Goal: Information Seeking & Learning: Learn about a topic

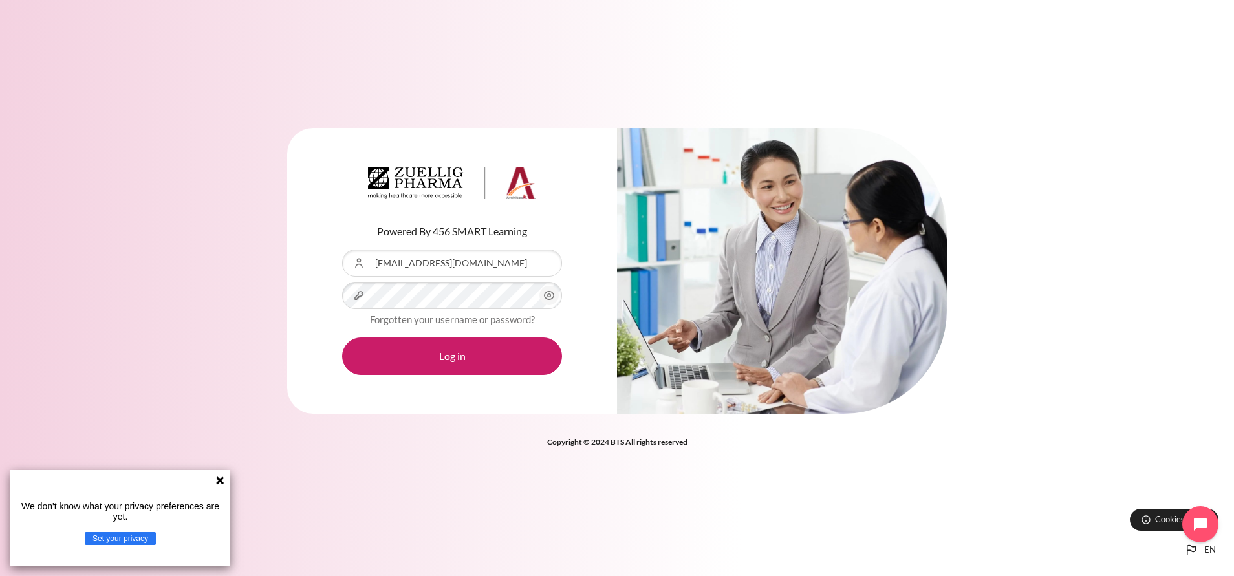
click at [342, 338] on button "Log in" at bounding box center [452, 357] width 220 height 38
click at [223, 484] on icon at bounding box center [220, 481] width 8 height 8
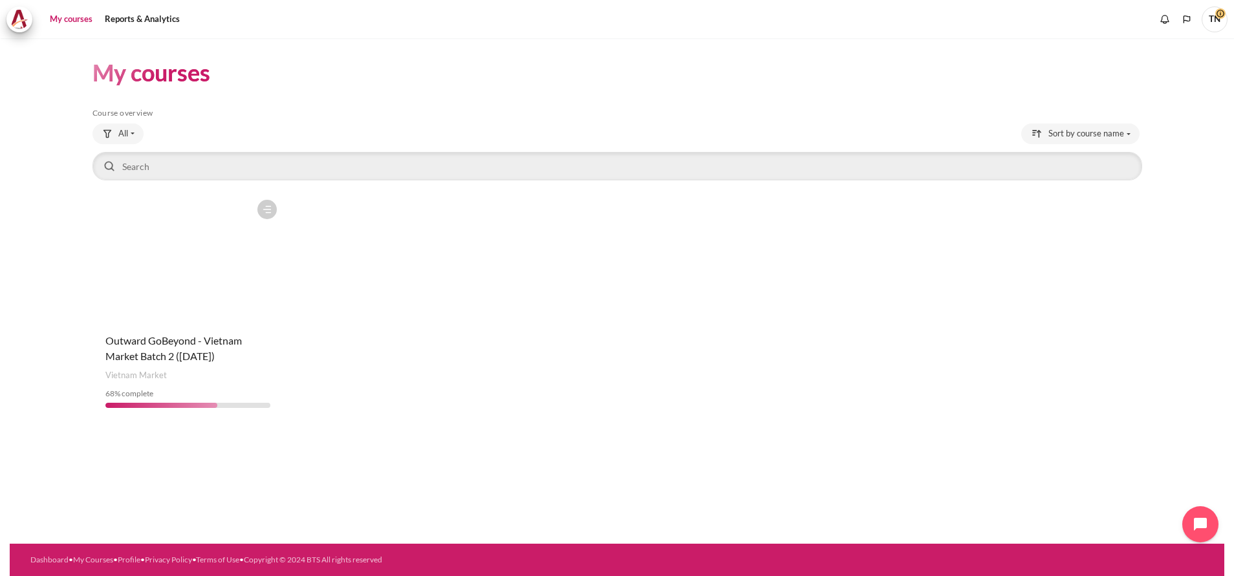
click at [187, 283] on figure "Content" at bounding box center [188, 257] width 191 height 129
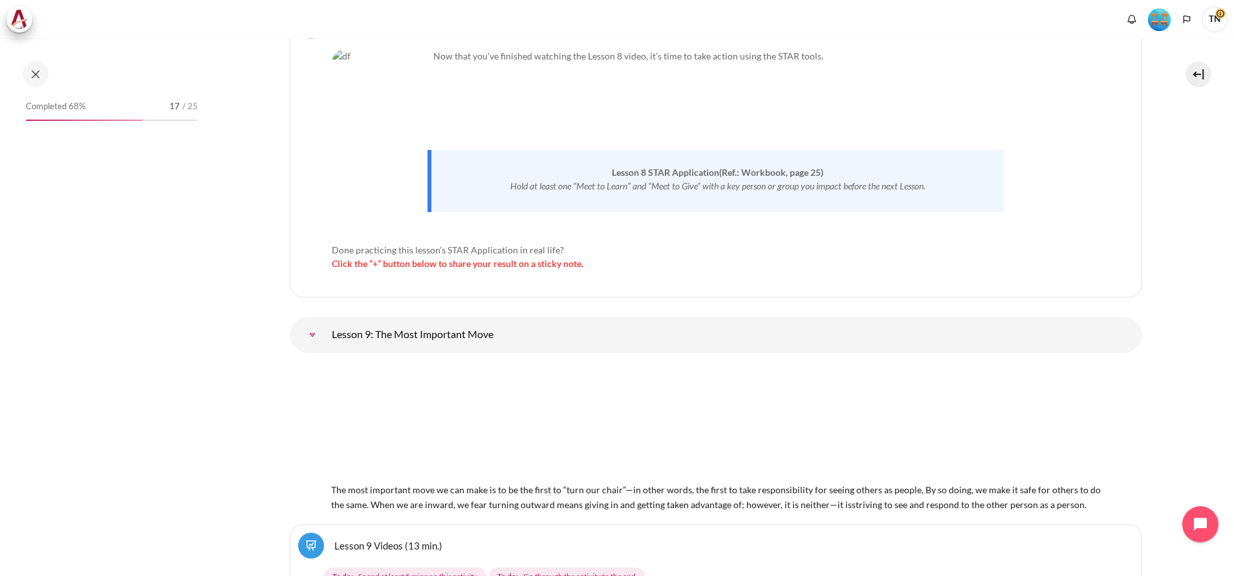
scroll to position [10868, 0]
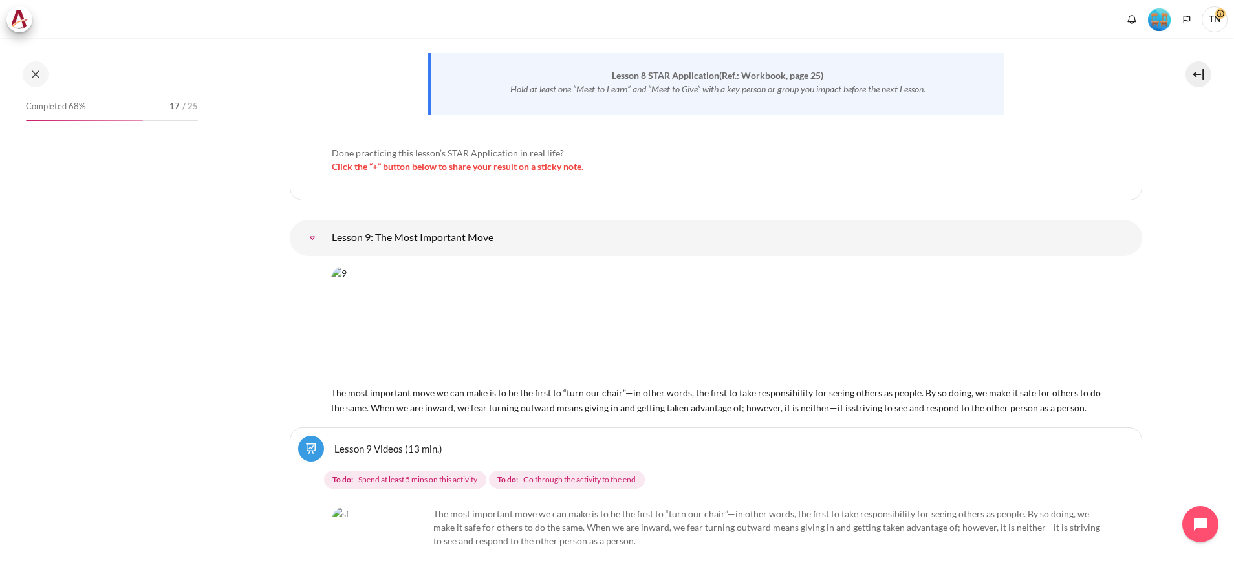
click at [325, 225] on link "Lesson 9: The Most Important Move" at bounding box center [313, 238] width 26 height 26
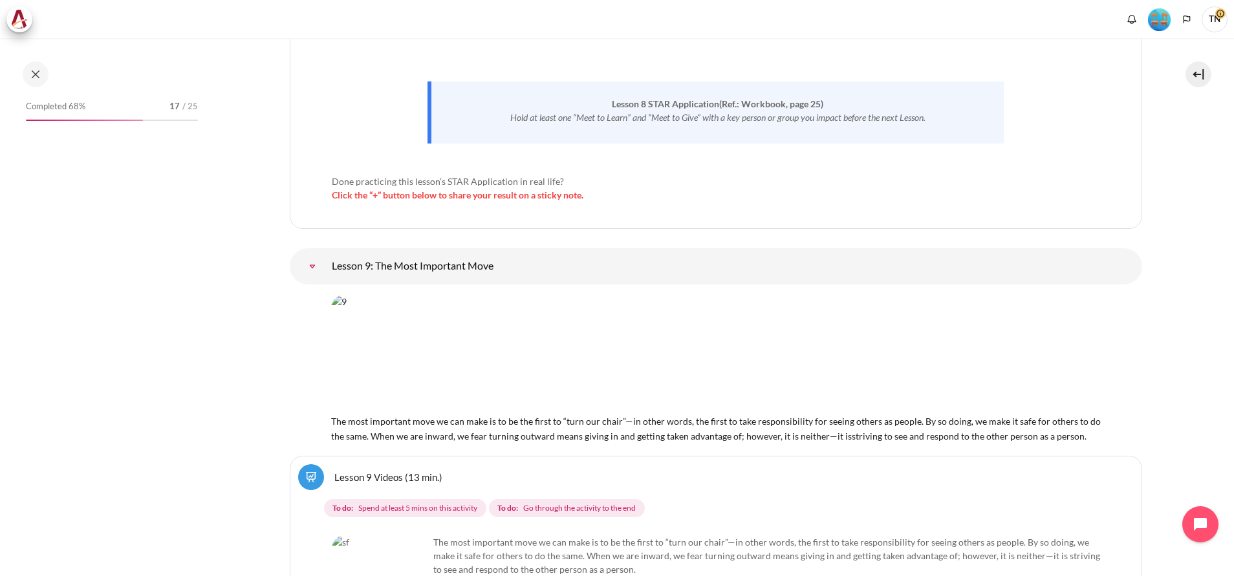
scroll to position [10937, 0]
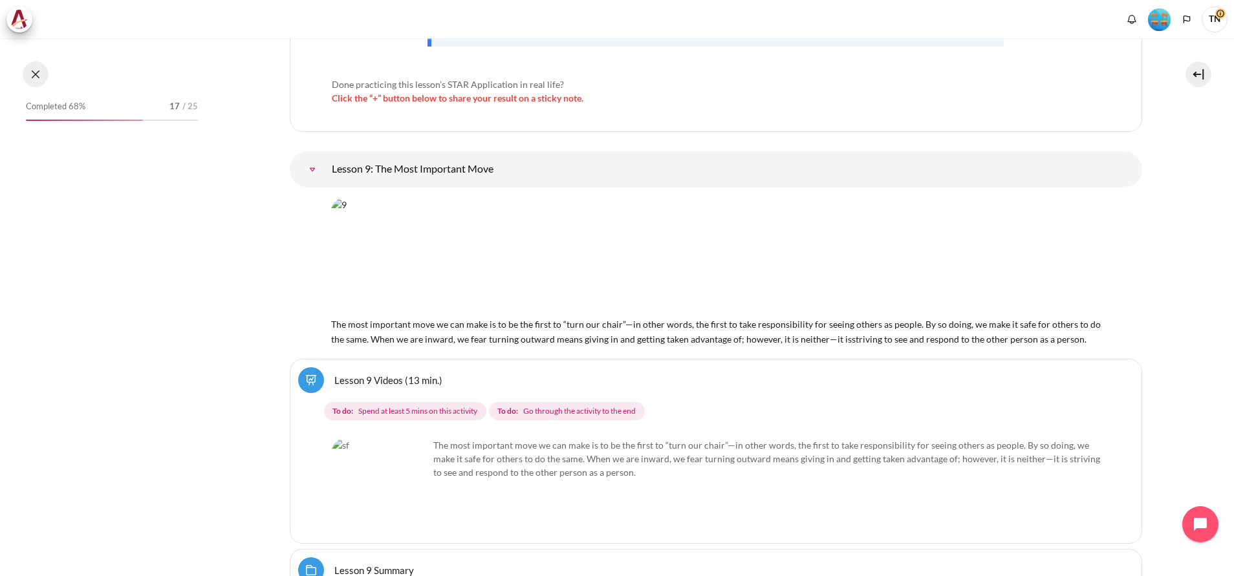
click at [34, 72] on button at bounding box center [36, 74] width 26 height 26
click at [29, 77] on button at bounding box center [36, 74] width 26 height 26
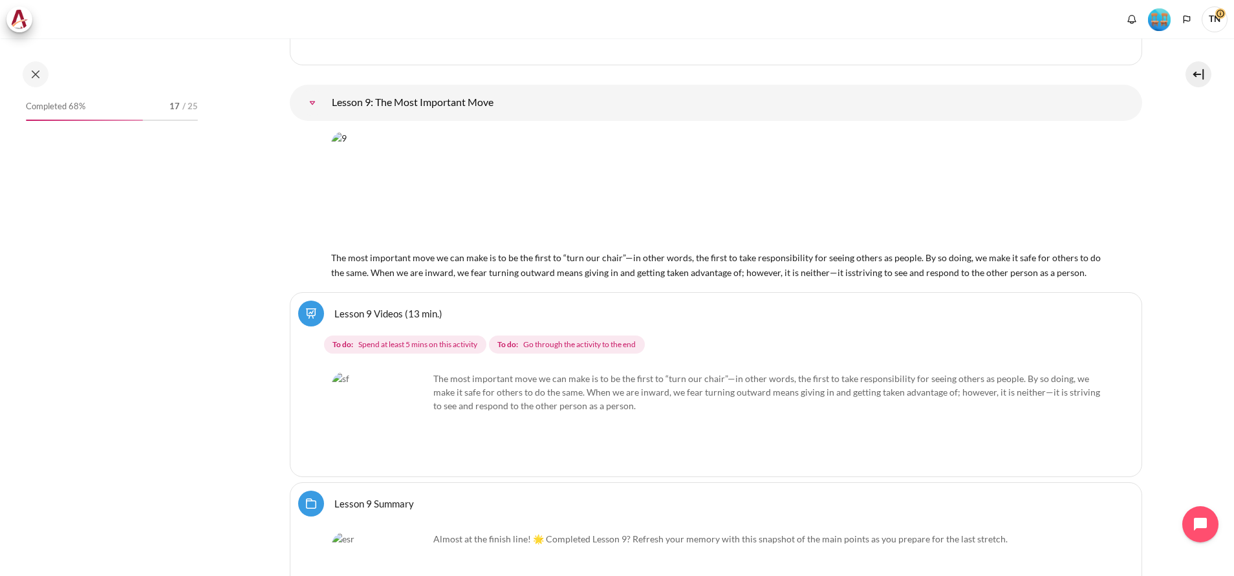
scroll to position [11034, 0]
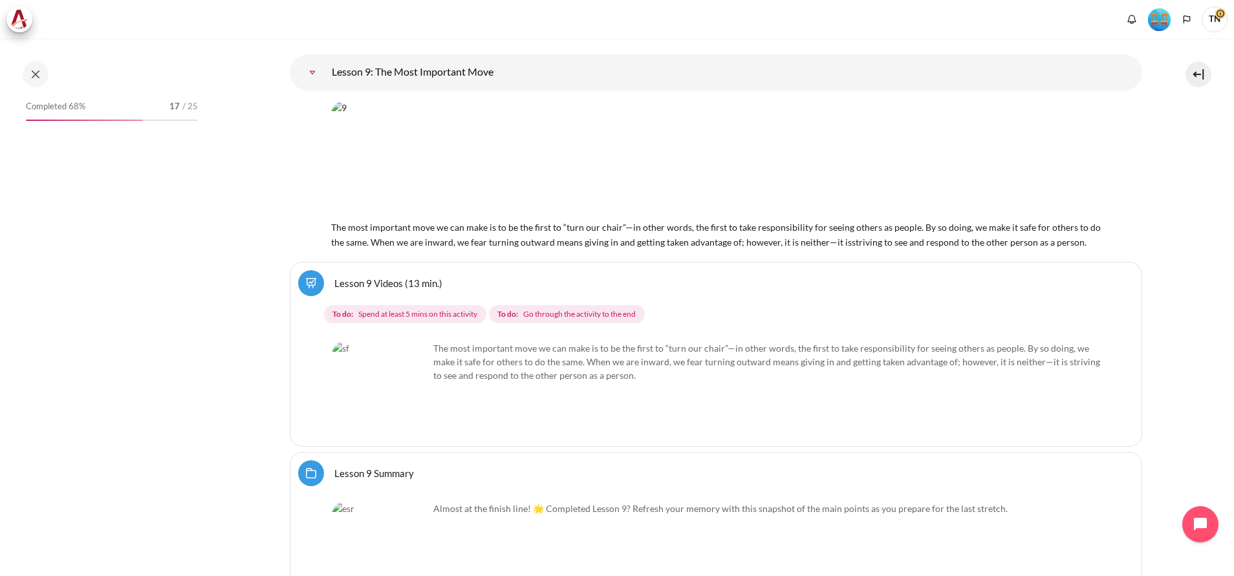
click at [325, 60] on link "Lesson 9: The Most Important Move" at bounding box center [313, 73] width 26 height 26
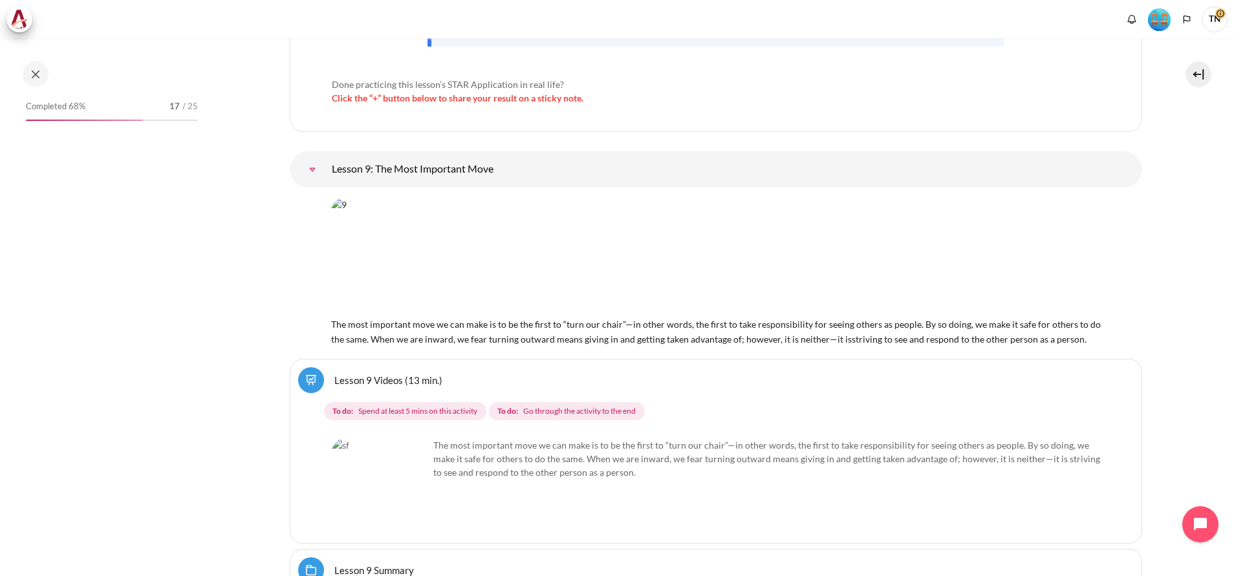
click at [325, 157] on link "Lesson 9: The Most Important Move" at bounding box center [313, 170] width 26 height 26
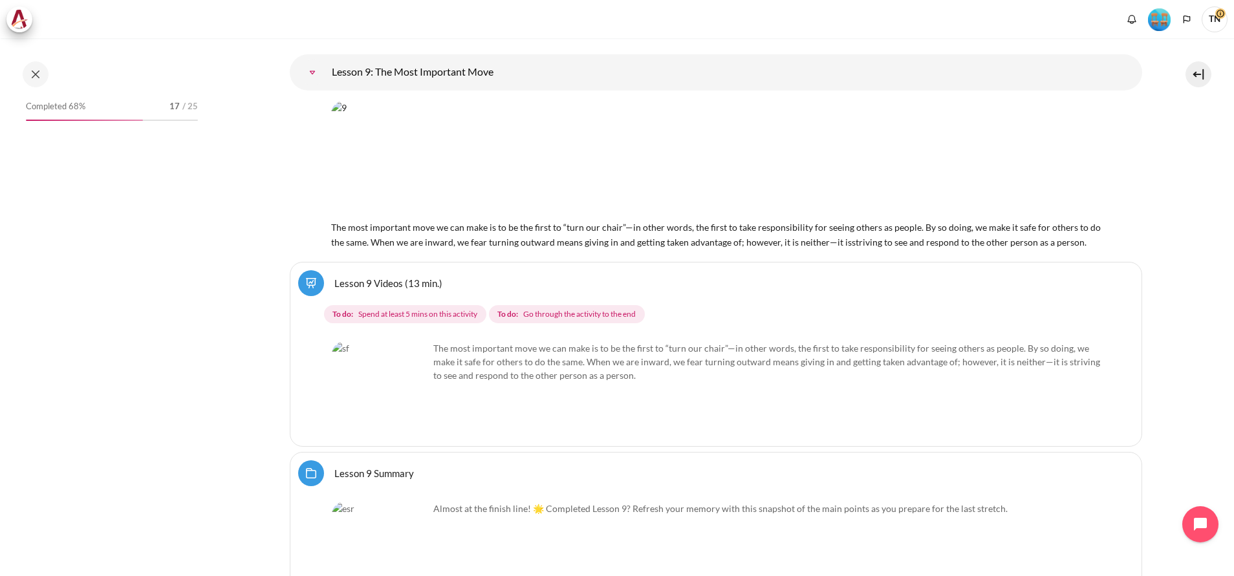
click at [325, 60] on link "Lesson 9: The Most Important Move" at bounding box center [313, 73] width 26 height 26
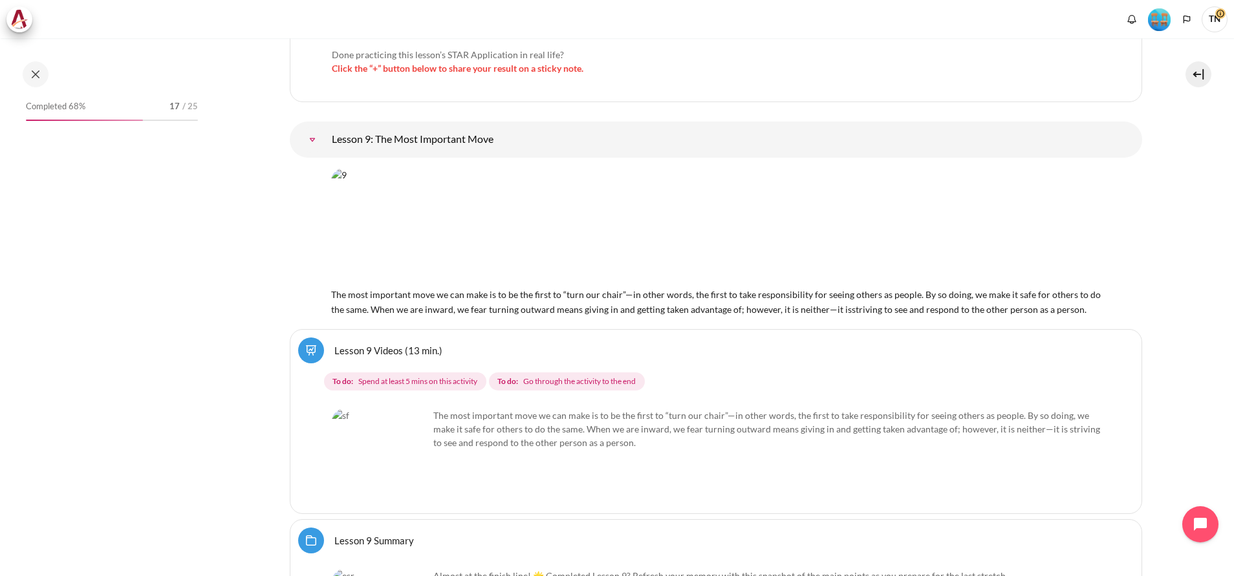
scroll to position [10937, 0]
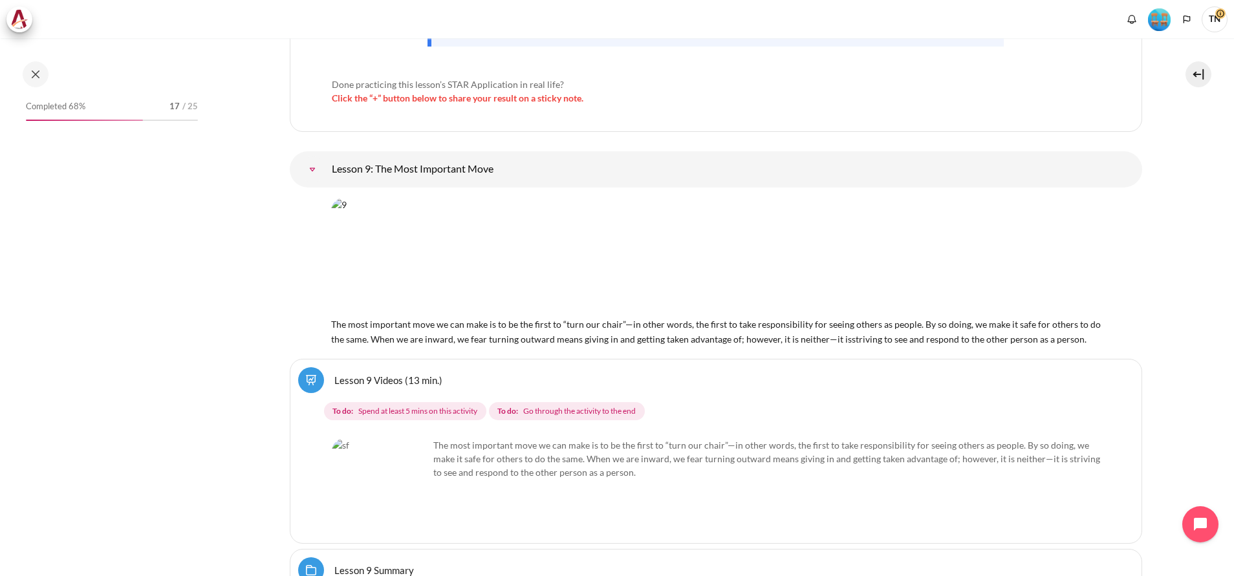
click at [325, 157] on link "Lesson 9: The Most Important Move" at bounding box center [313, 170] width 26 height 26
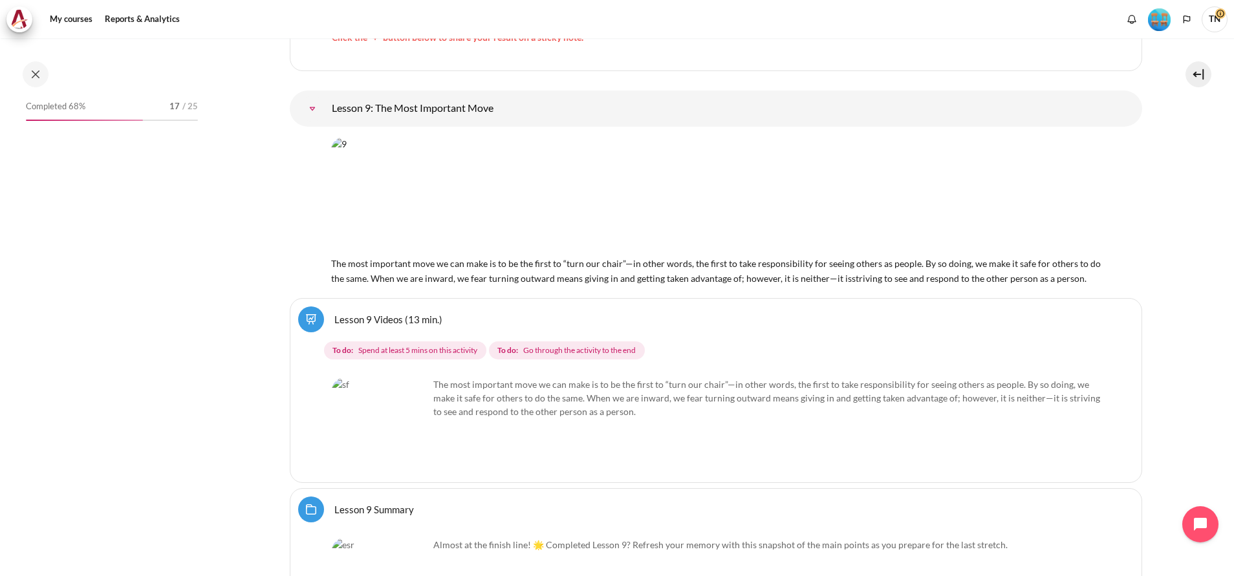
scroll to position [11070, 0]
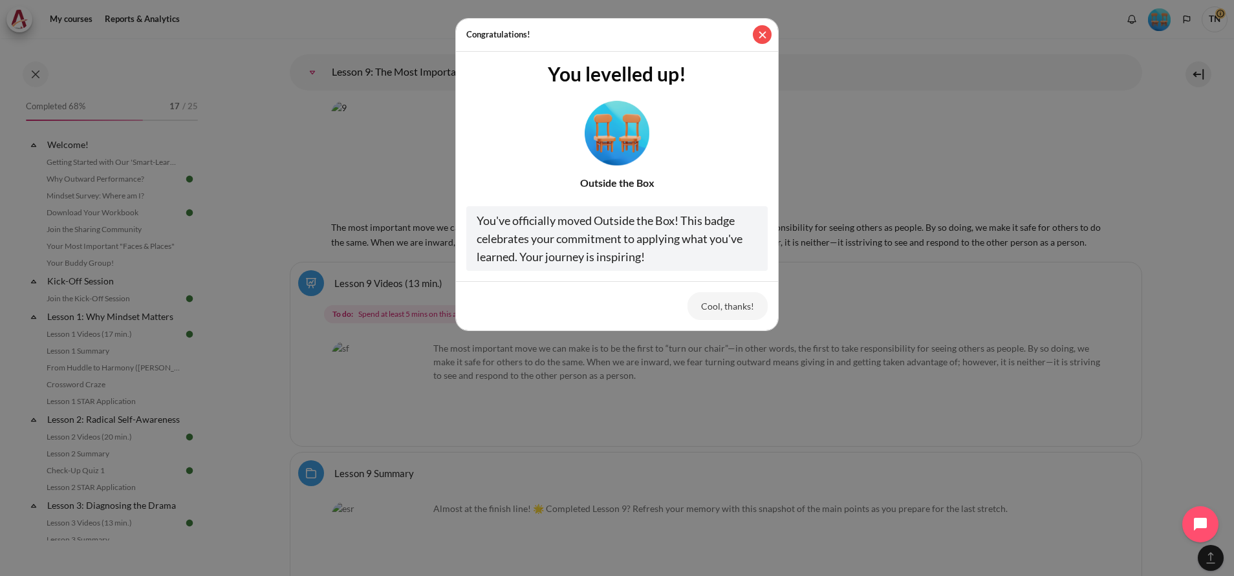
click at [766, 34] on button "Close" at bounding box center [762, 34] width 19 height 19
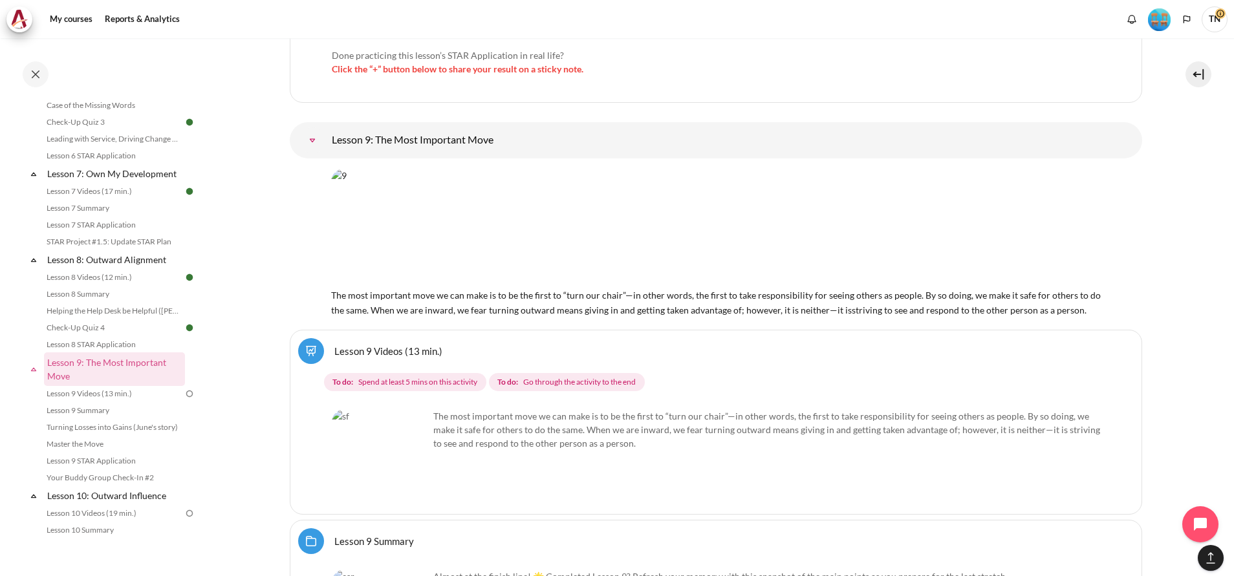
scroll to position [10973, 0]
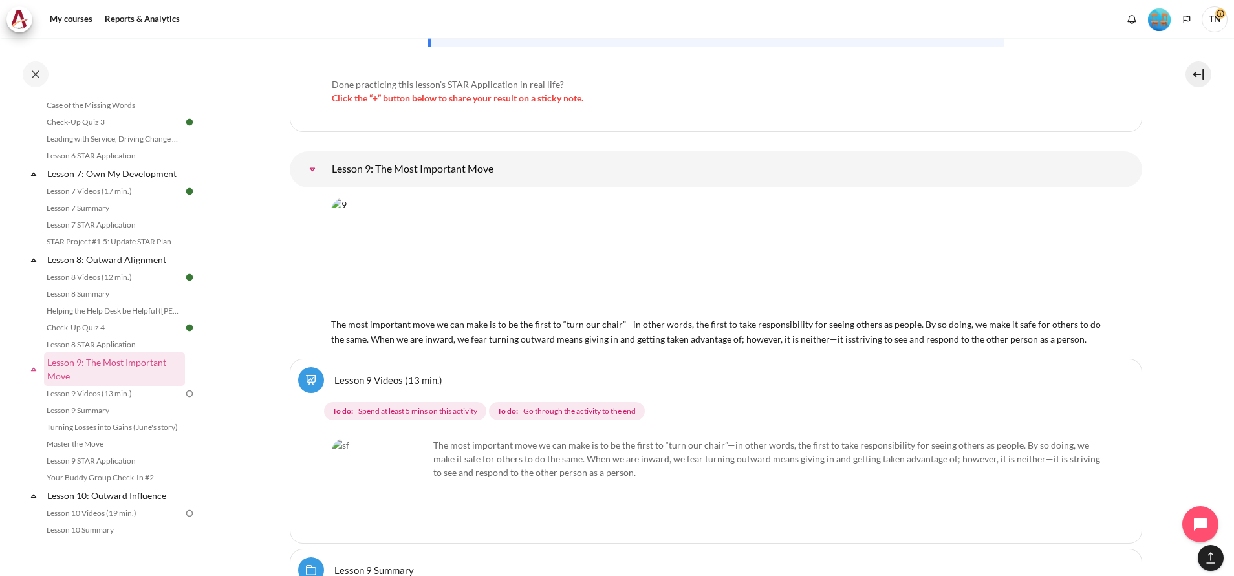
click at [325, 157] on link "Lesson 9: The Most Important Move" at bounding box center [313, 170] width 26 height 26
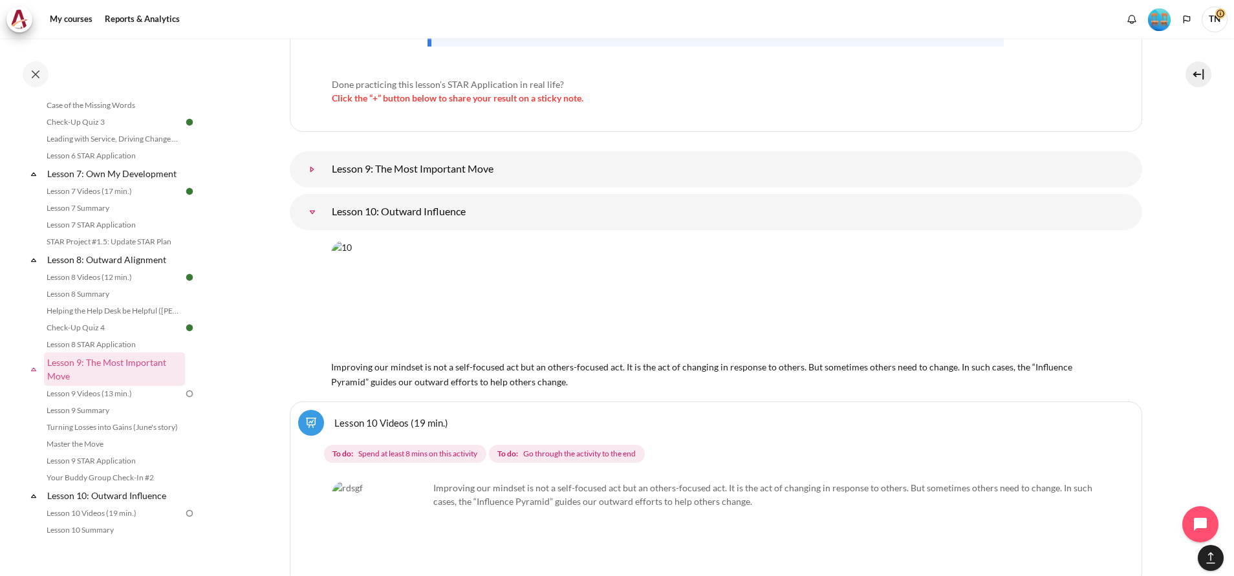
click at [325, 157] on link "Lesson 9: The Most Important Move" at bounding box center [313, 170] width 26 height 26
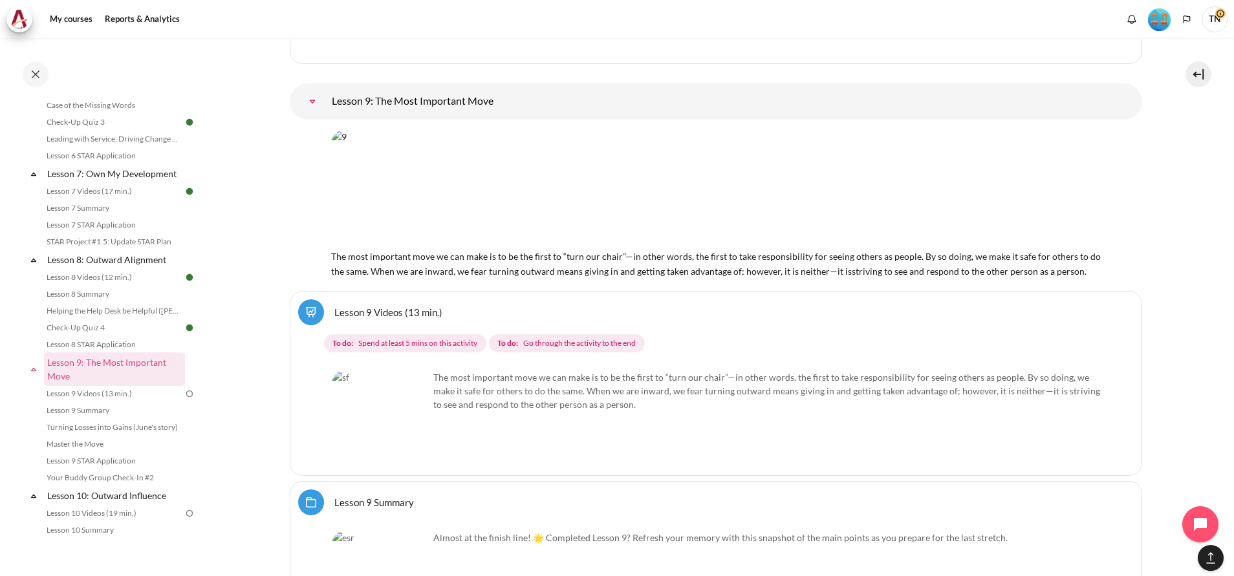
scroll to position [11070, 0]
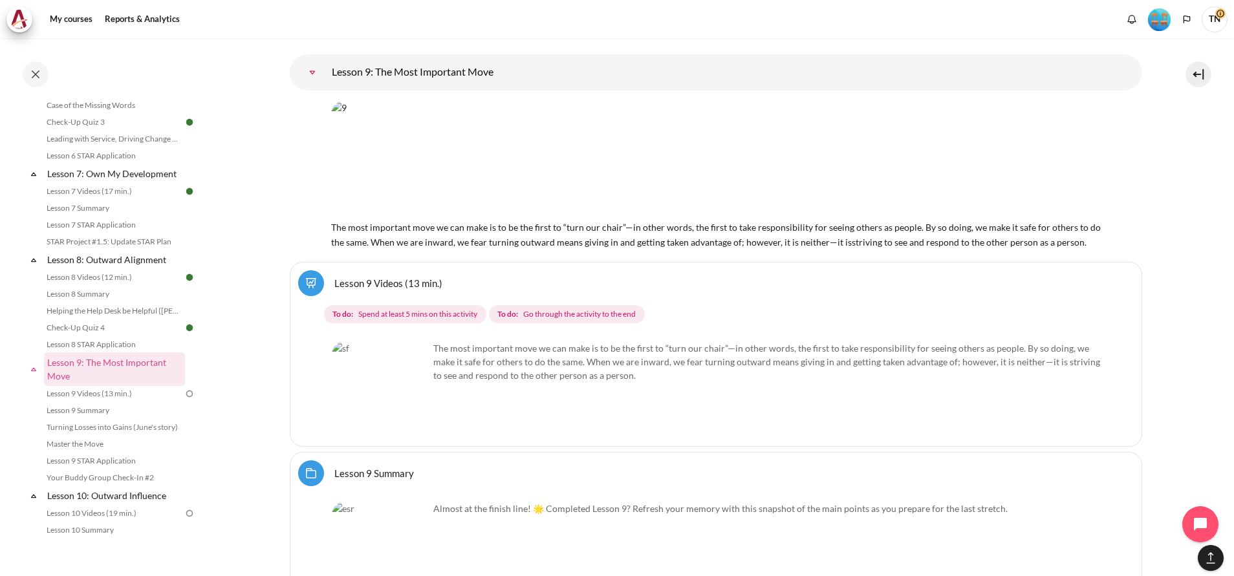
click at [384, 277] on link "Lesson 9 Videos (13 min.)" at bounding box center [388, 283] width 108 height 12
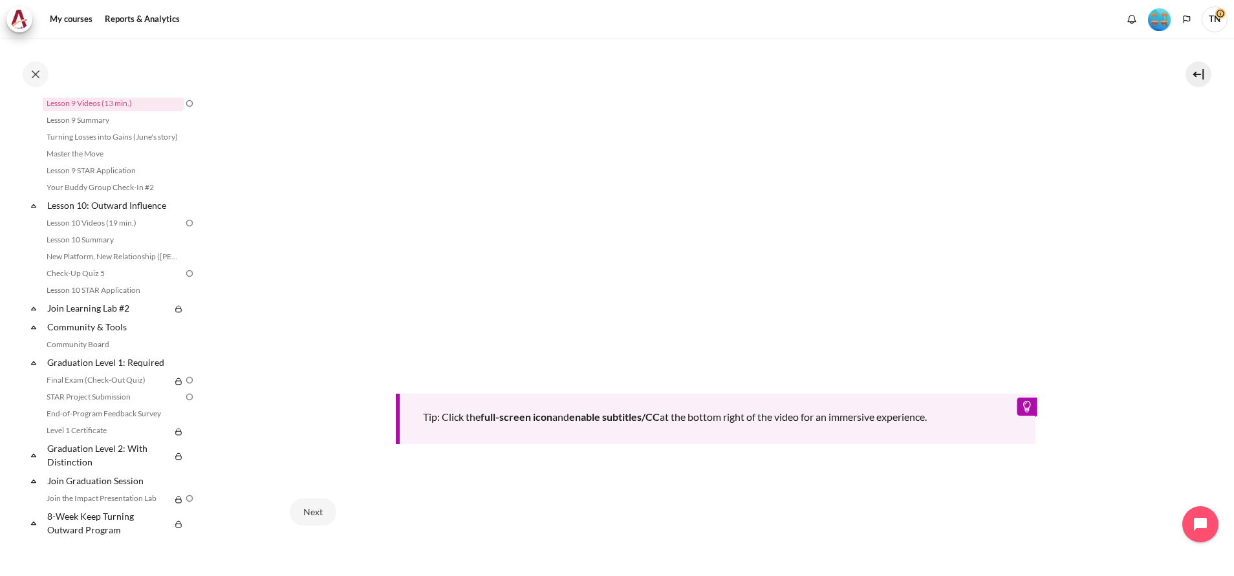
scroll to position [580, 0]
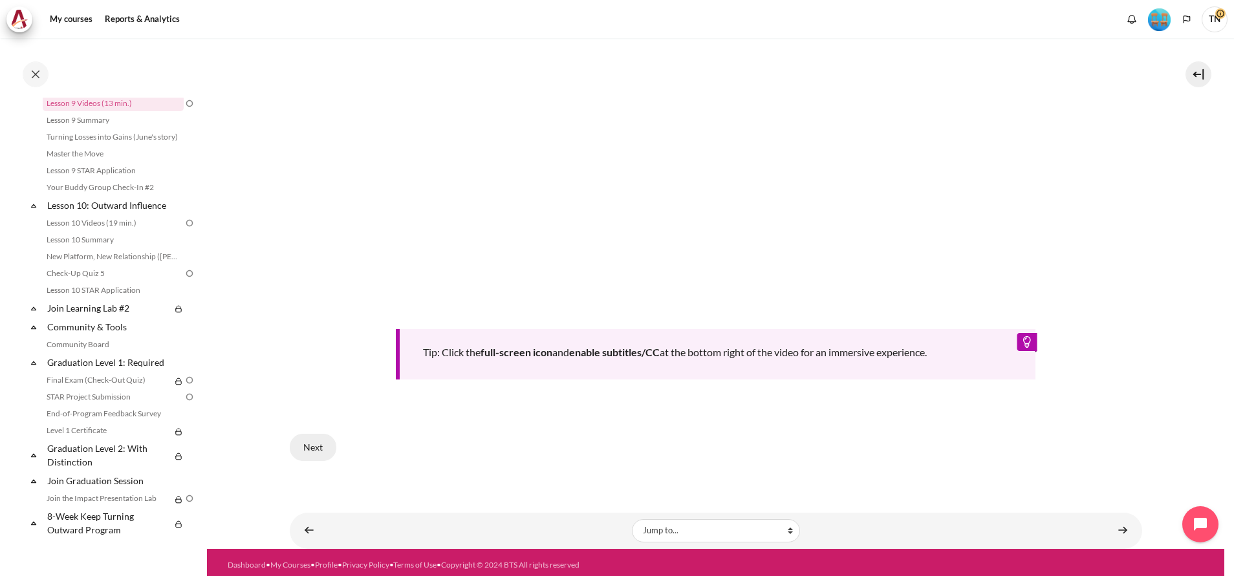
click at [318, 444] on button "Next" at bounding box center [313, 447] width 47 height 27
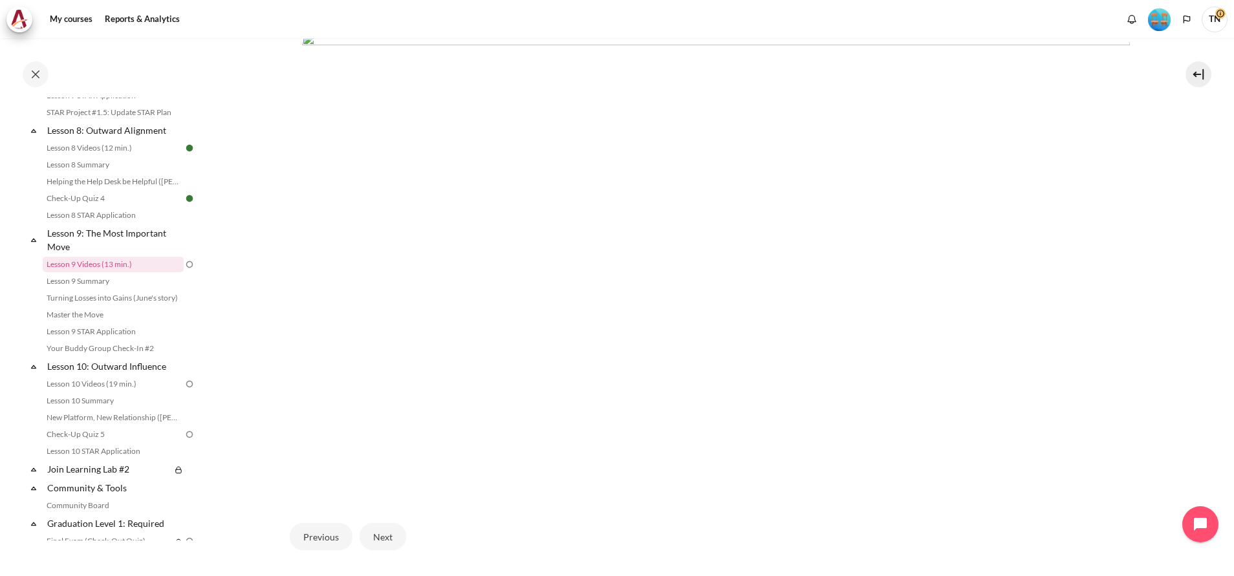
scroll to position [371, 0]
click at [377, 508] on button "Next" at bounding box center [383, 508] width 47 height 27
click at [384, 524] on button "Next" at bounding box center [383, 527] width 47 height 27
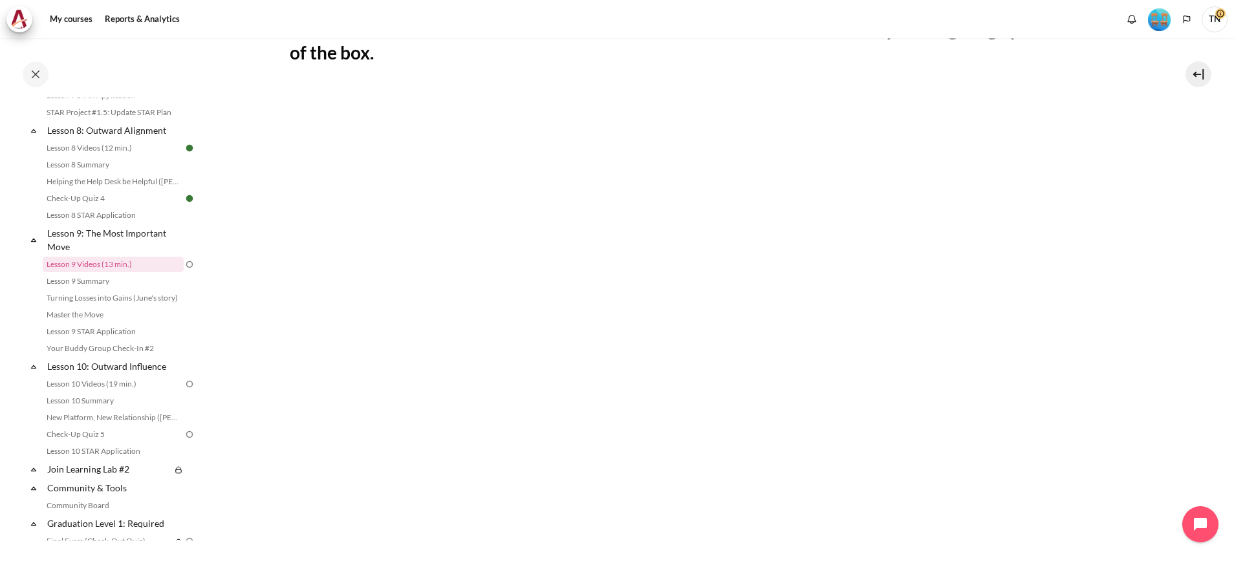
click at [1194, 139] on section "My courses OPO VN B2 Lesson 9: The Most Important Move Lesson 9 Videos (13 min.…" at bounding box center [716, 261] width 1018 height 1115
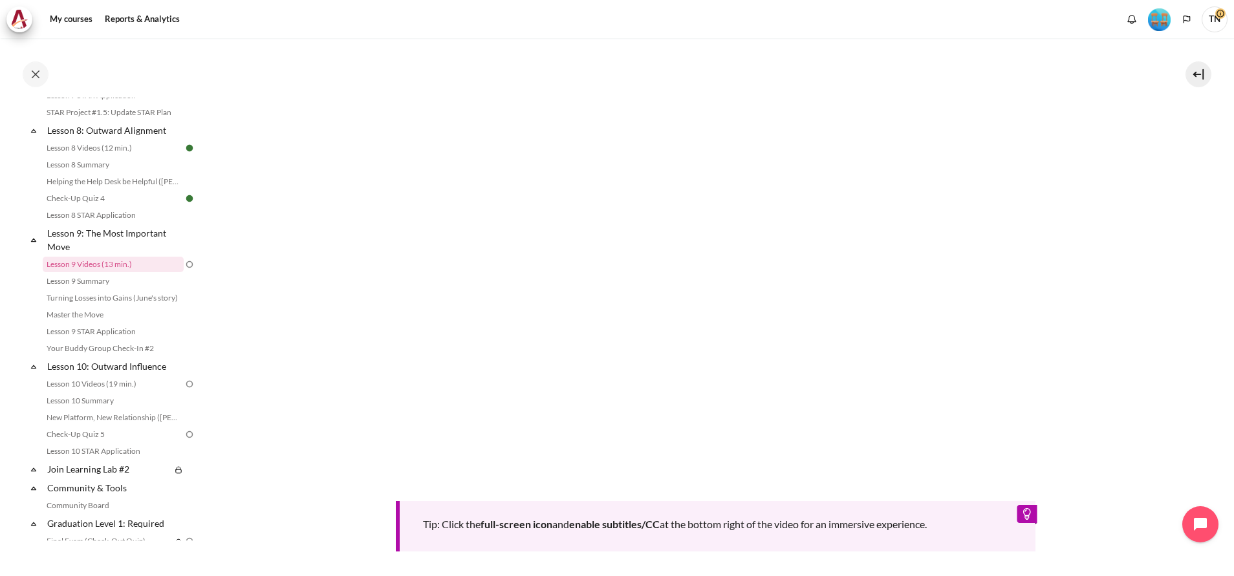
scroll to position [529, 0]
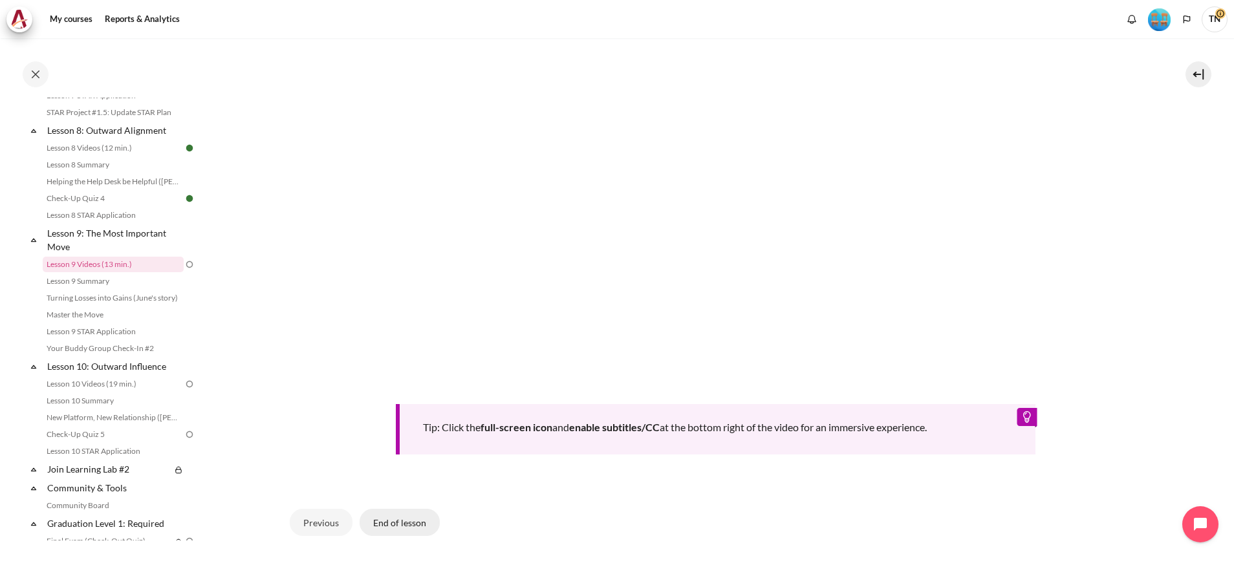
click at [415, 516] on button "End of lesson" at bounding box center [400, 522] width 80 height 27
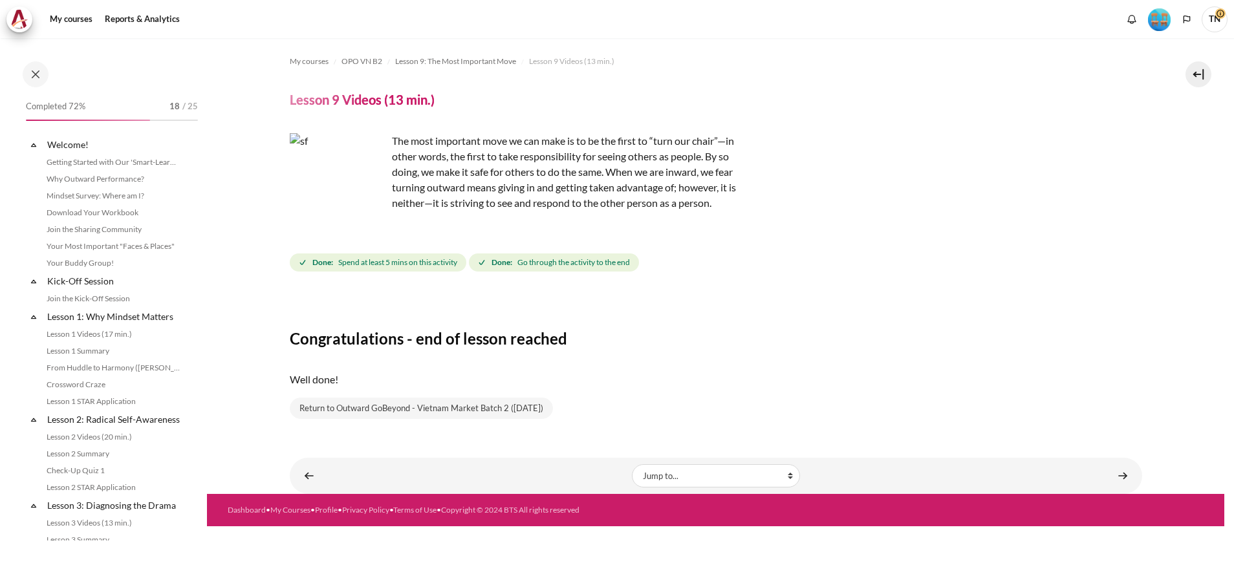
scroll to position [969, 0]
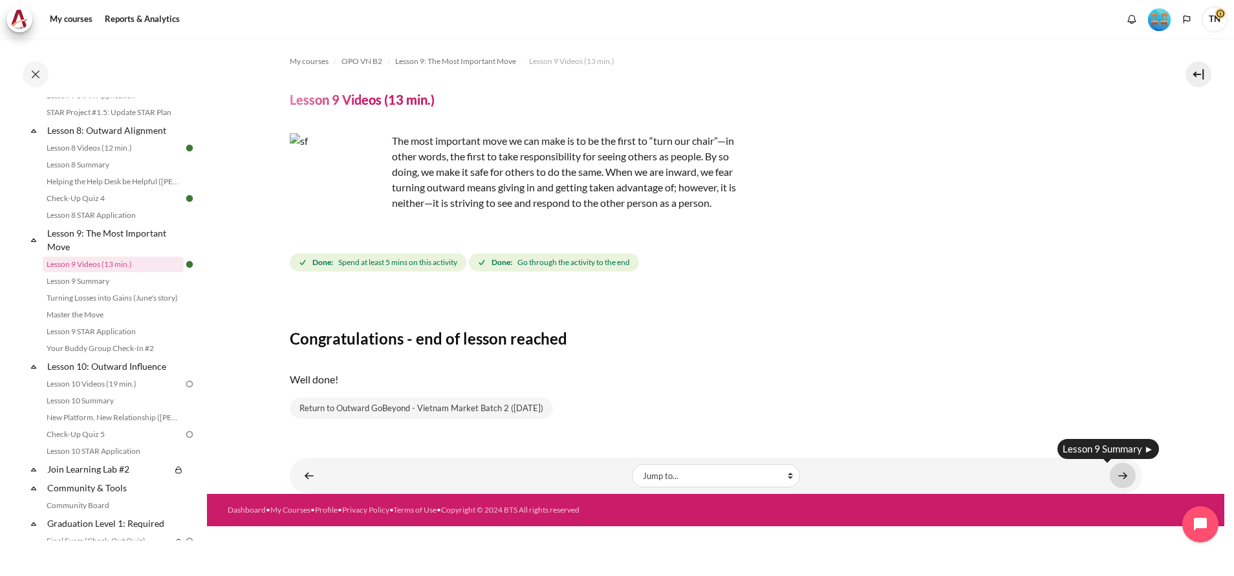
click at [1122, 476] on link "Content" at bounding box center [1123, 475] width 26 height 25
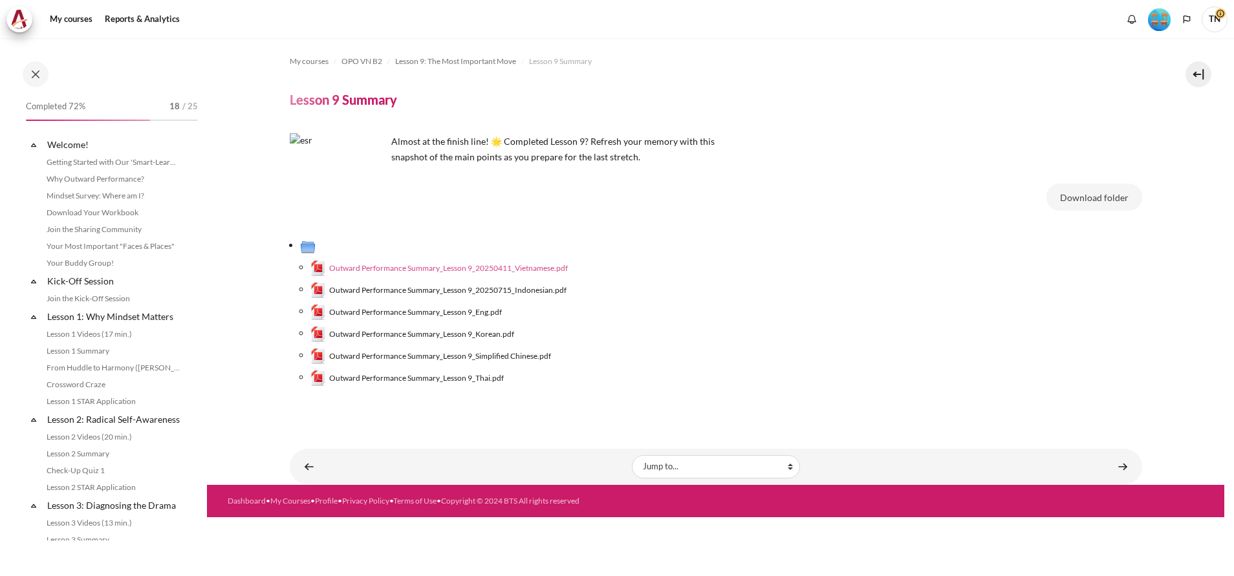
scroll to position [986, 0]
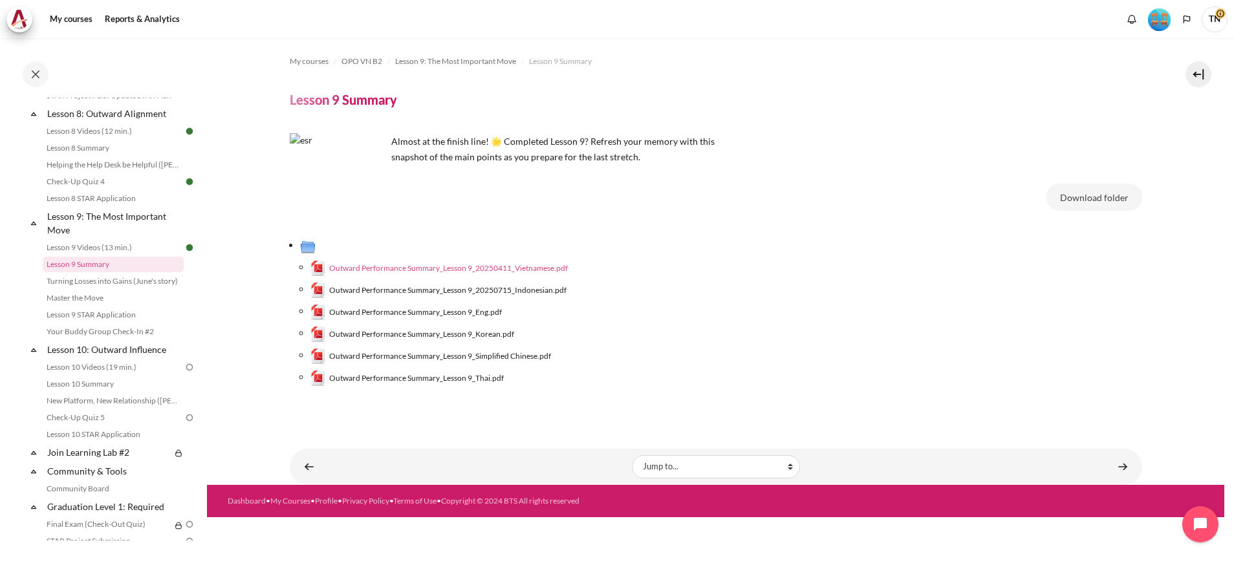
click at [527, 269] on span "Outward Performance Summary_Lesson 9_20250411_Vietnamese.pdf" at bounding box center [448, 269] width 239 height 12
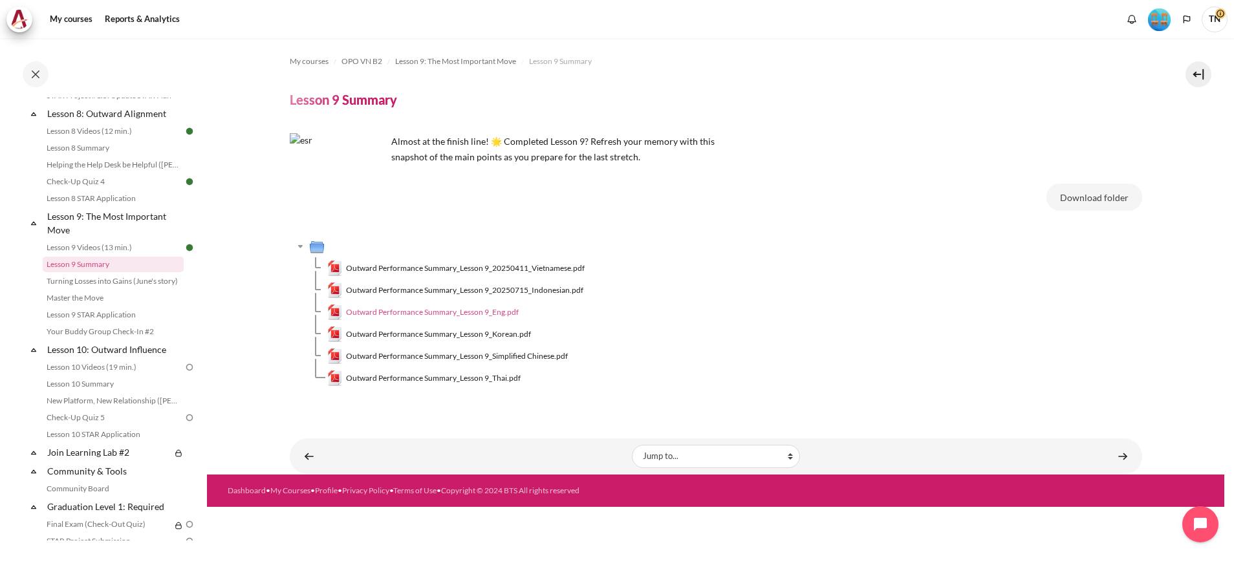
click at [439, 310] on span "Outward Performance Summary_Lesson 9_Eng.pdf" at bounding box center [432, 313] width 173 height 12
click at [1126, 459] on link "Content" at bounding box center [1123, 456] width 26 height 25
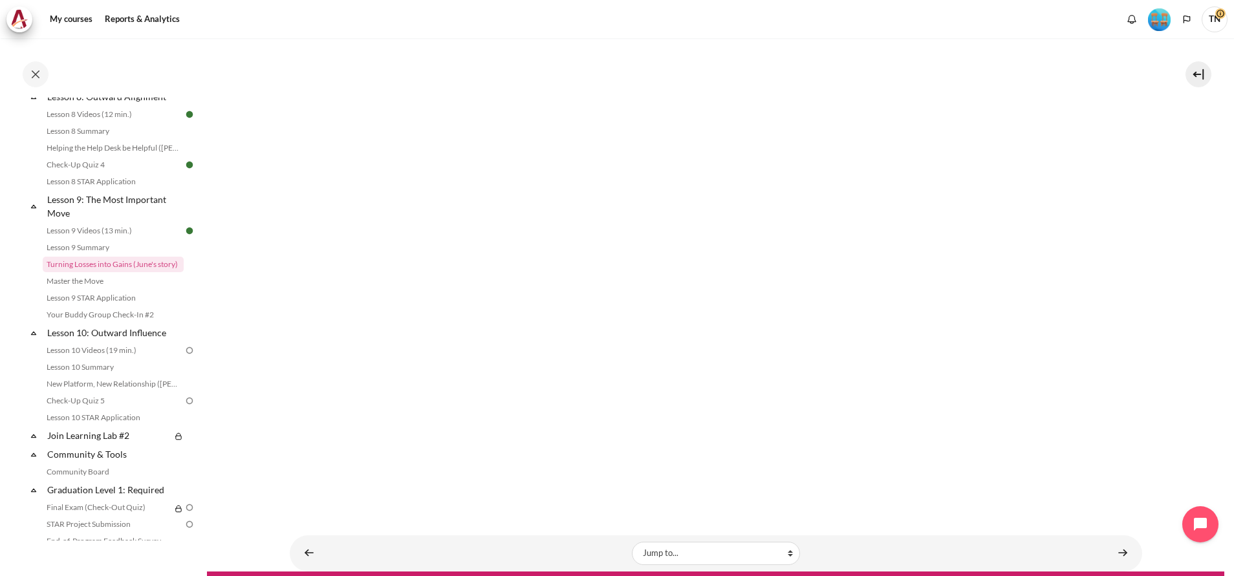
scroll to position [307, 0]
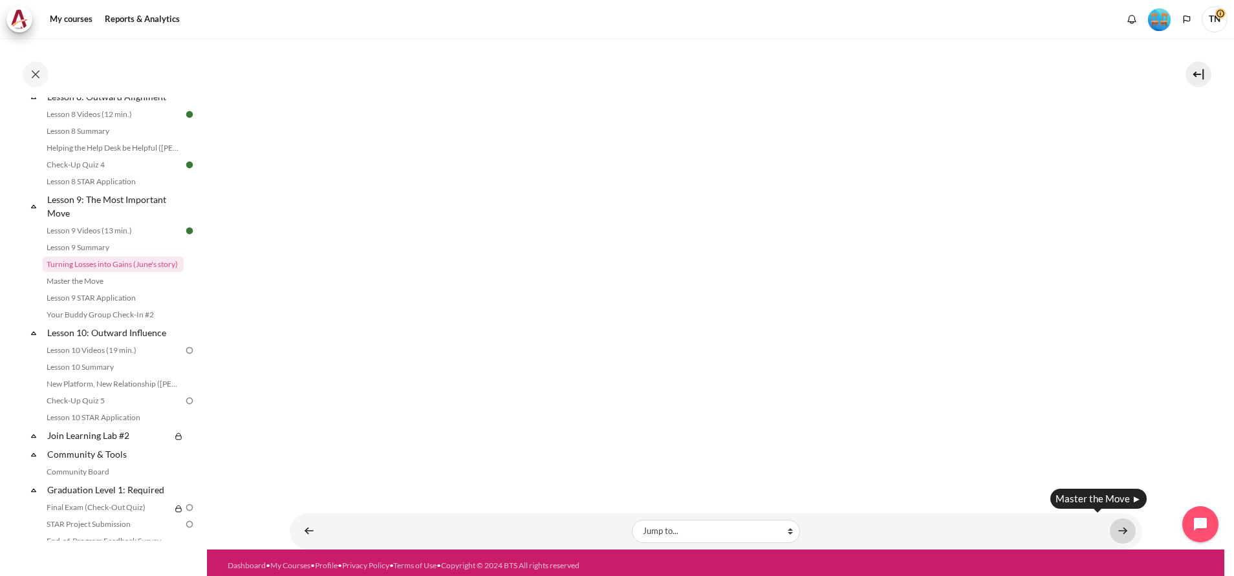
click at [1111, 526] on link "Content" at bounding box center [1123, 531] width 26 height 25
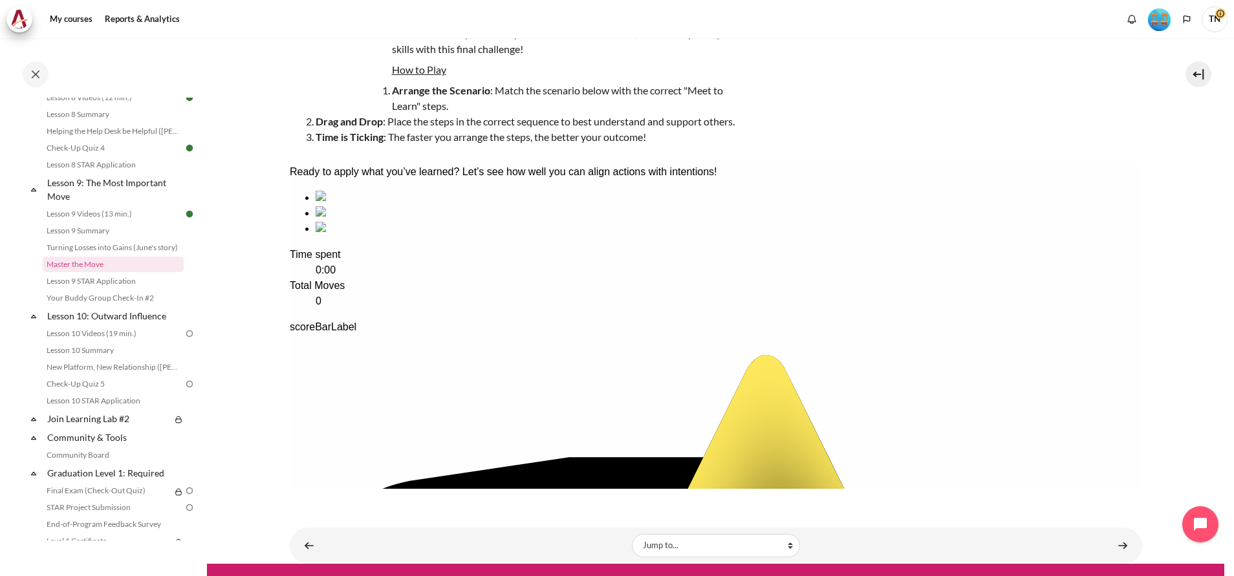
scroll to position [143, 0]
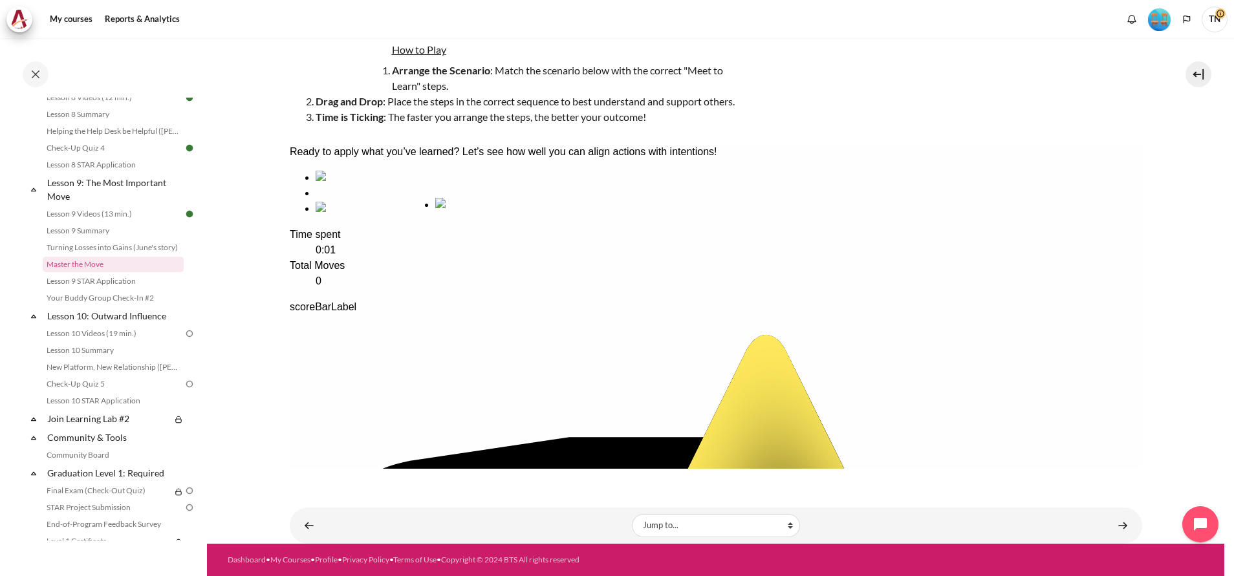
drag, startPoint x: 654, startPoint y: 270, endPoint x: 523, endPoint y: 276, distance: 131.5
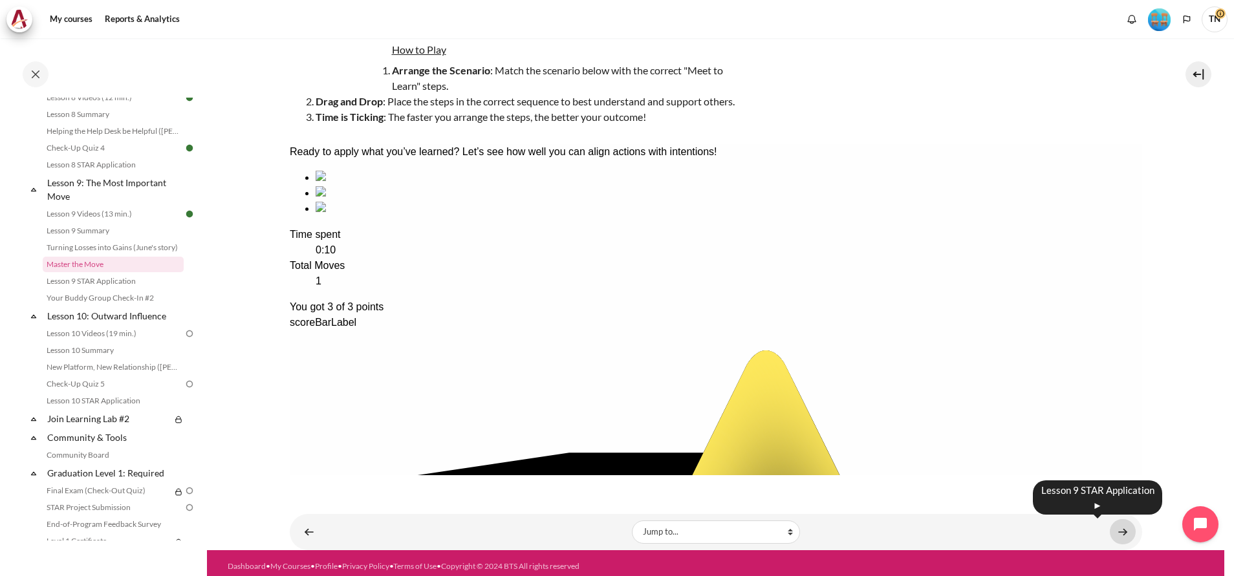
click at [1111, 532] on link "Content" at bounding box center [1123, 531] width 26 height 25
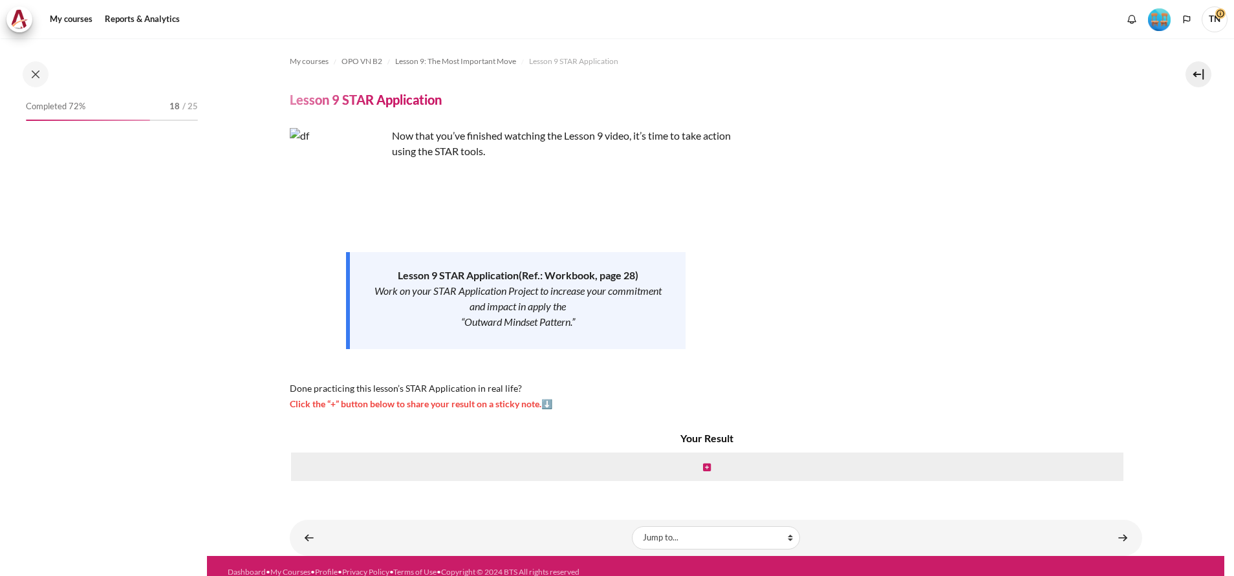
scroll to position [1036, 0]
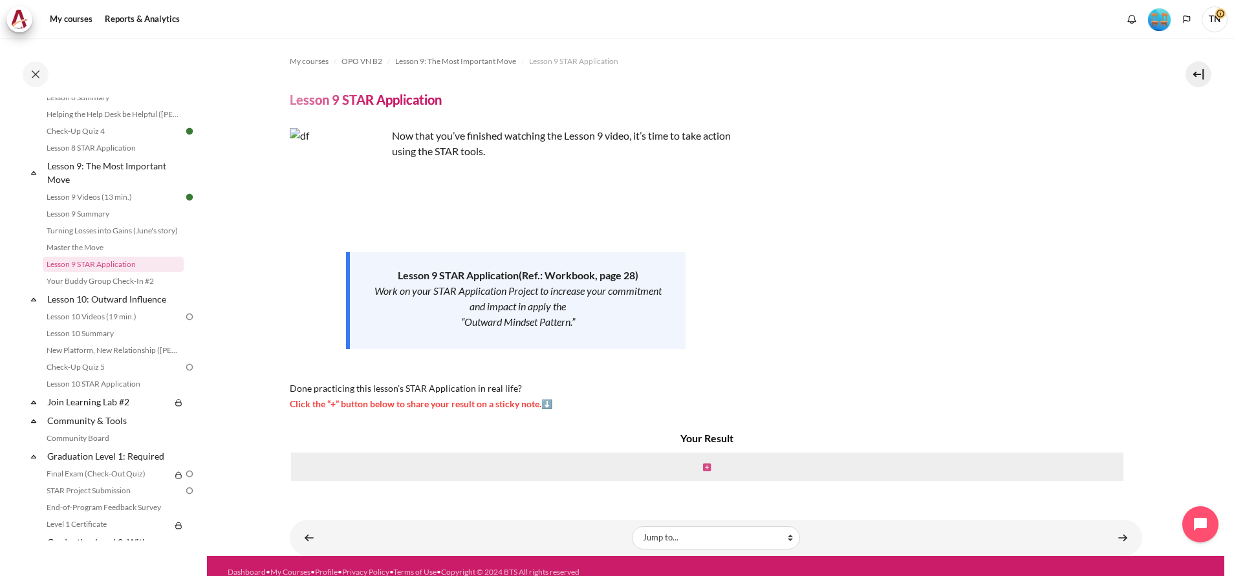
click at [703, 468] on icon "Content" at bounding box center [707, 467] width 8 height 9
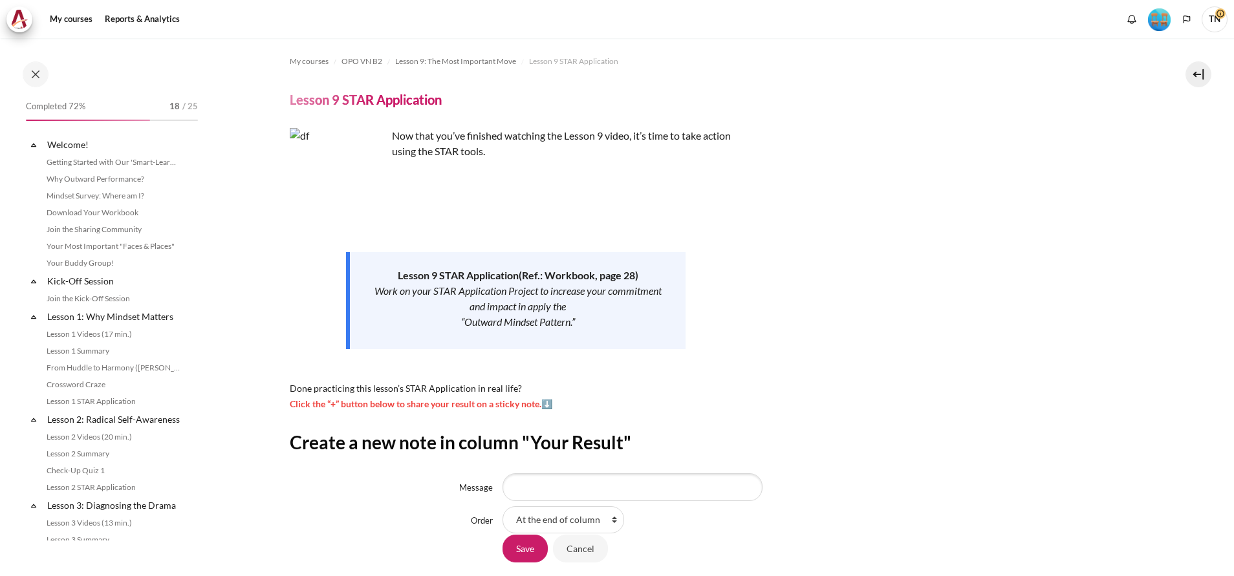
scroll to position [1036, 0]
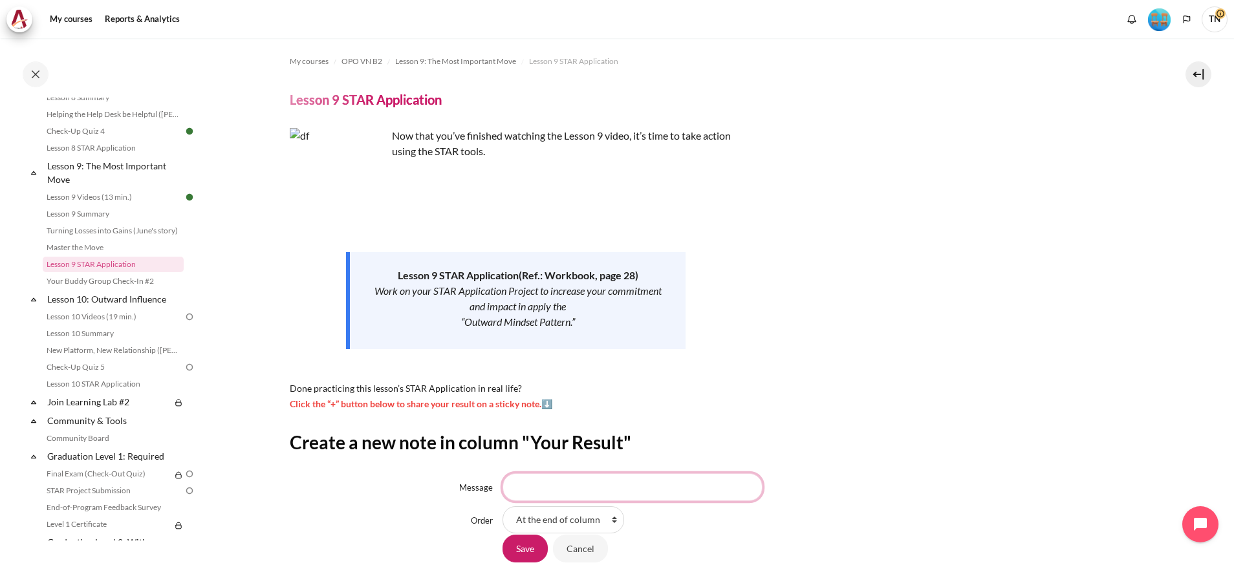
click at [583, 481] on input "Message" at bounding box center [633, 487] width 260 height 27
type input "[PERSON_NAME] pattern: simple & helpful!"
click at [529, 553] on input "Save" at bounding box center [525, 548] width 45 height 27
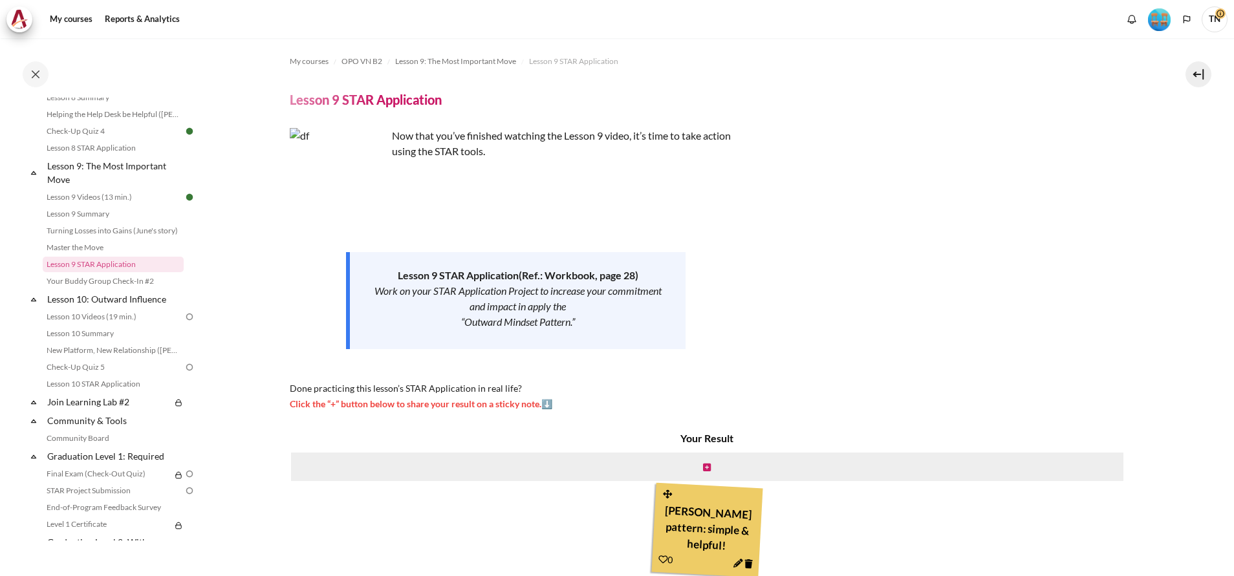
scroll to position [105, 0]
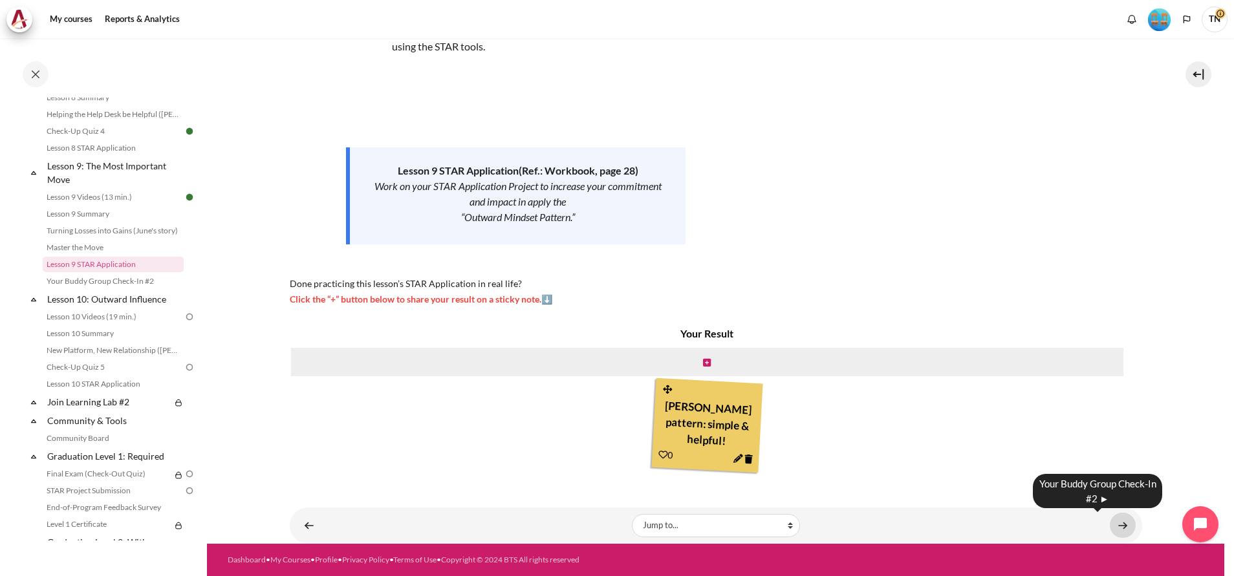
click at [1114, 527] on link "Content" at bounding box center [1123, 525] width 26 height 25
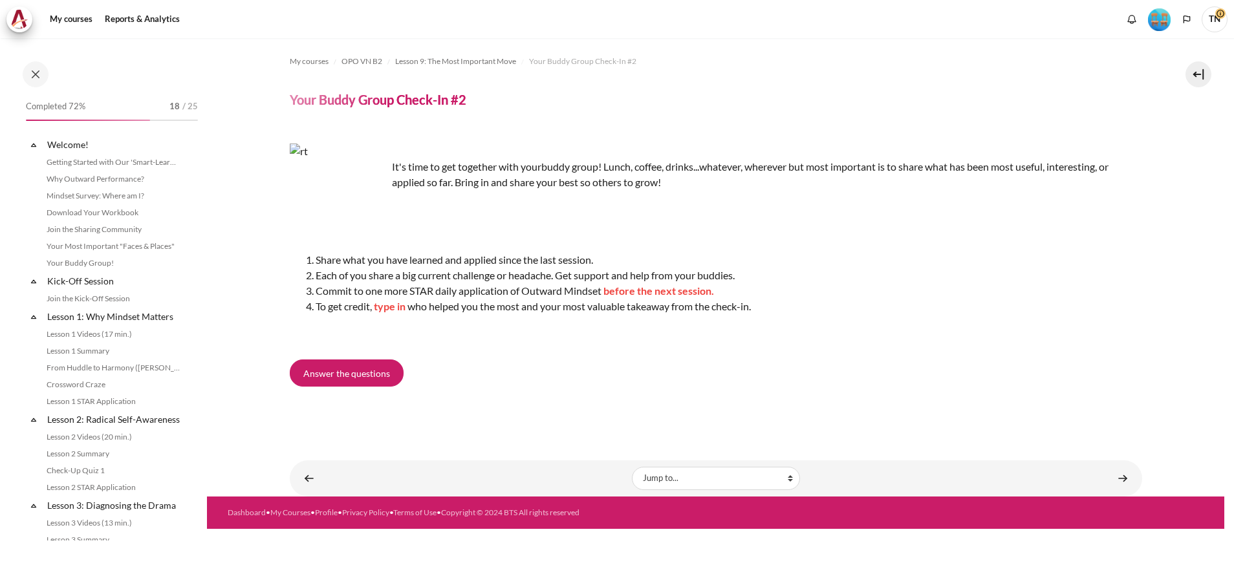
scroll to position [1053, 0]
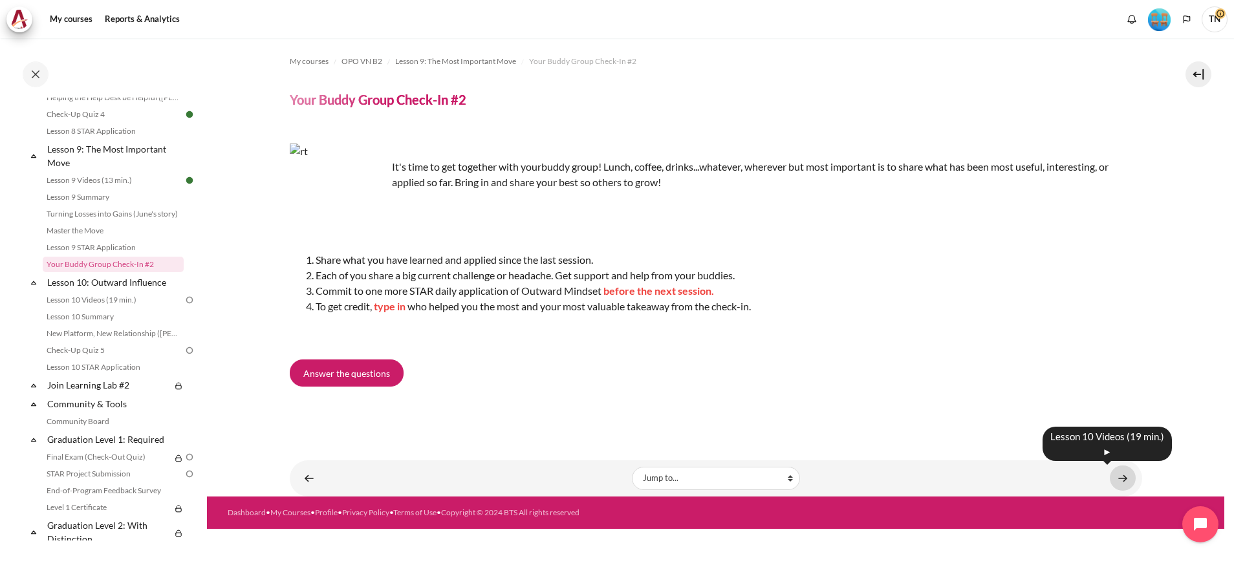
click at [1118, 481] on link "Content" at bounding box center [1123, 478] width 26 height 25
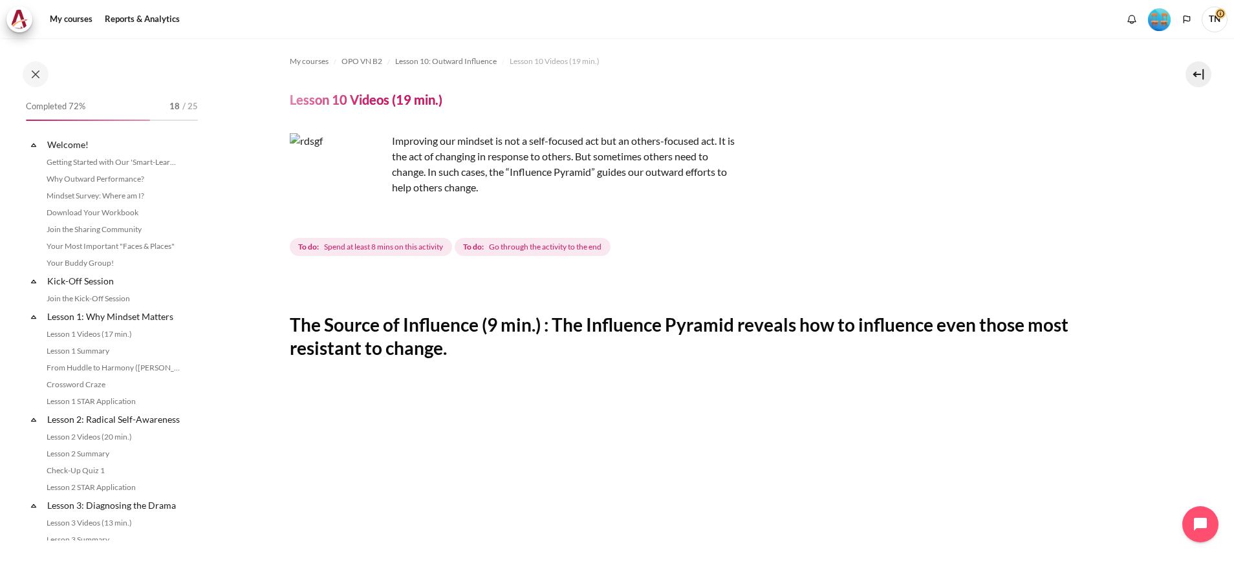
scroll to position [1089, 0]
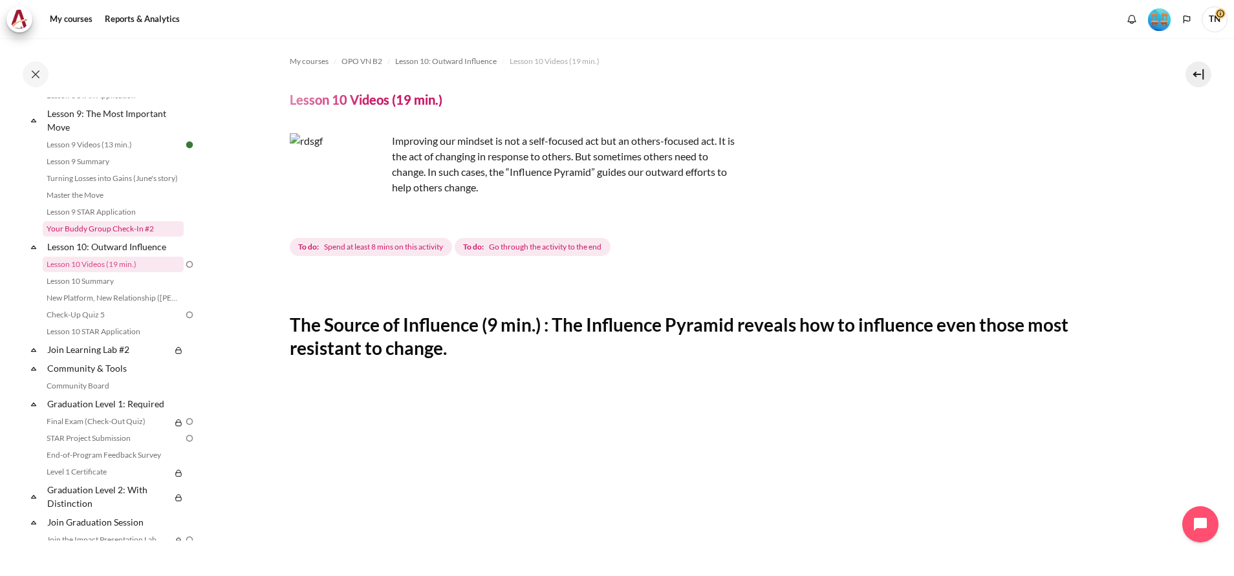
click at [129, 237] on link "Your Buddy Group Check-In #2" at bounding box center [113, 229] width 141 height 16
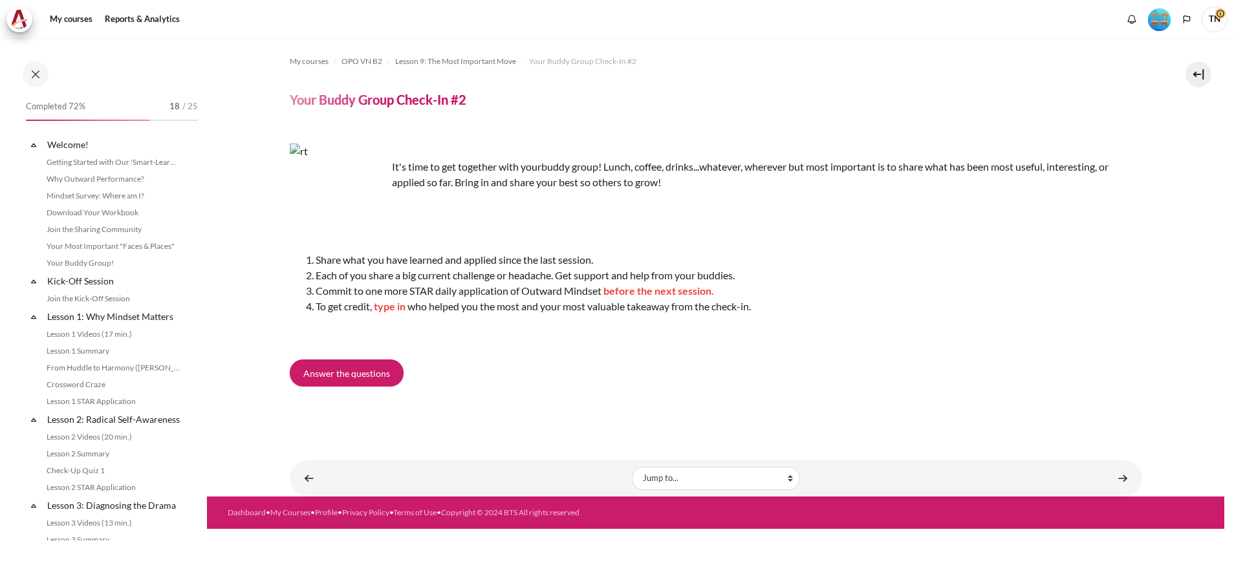
scroll to position [1053, 0]
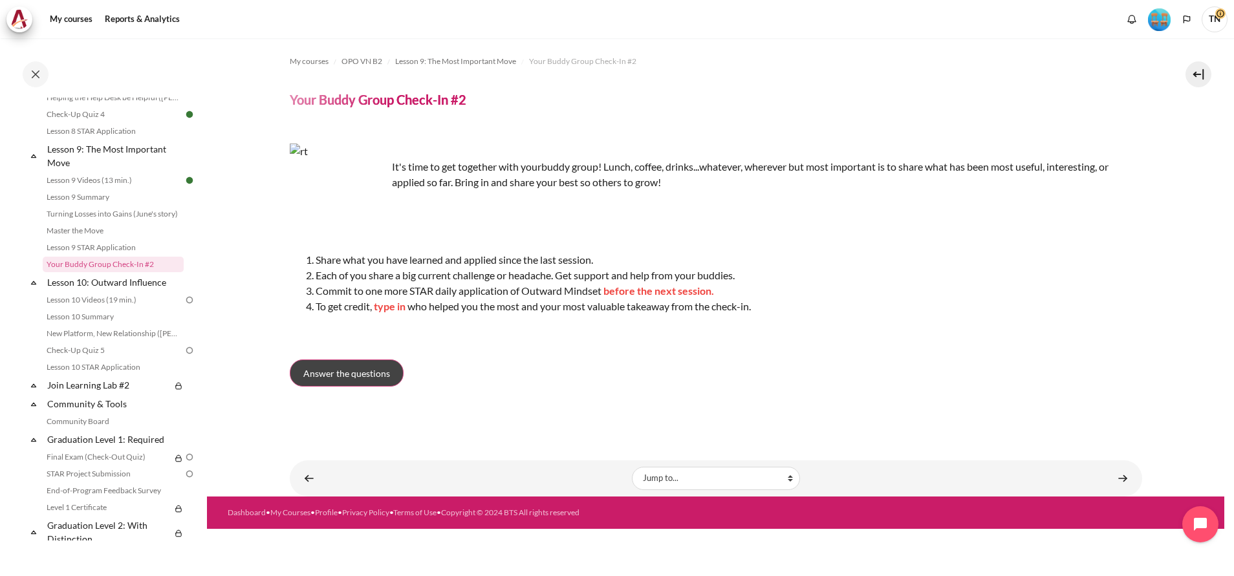
click at [373, 380] on span "Answer the questions" at bounding box center [346, 374] width 87 height 14
